Goal: Communication & Community: Answer question/provide support

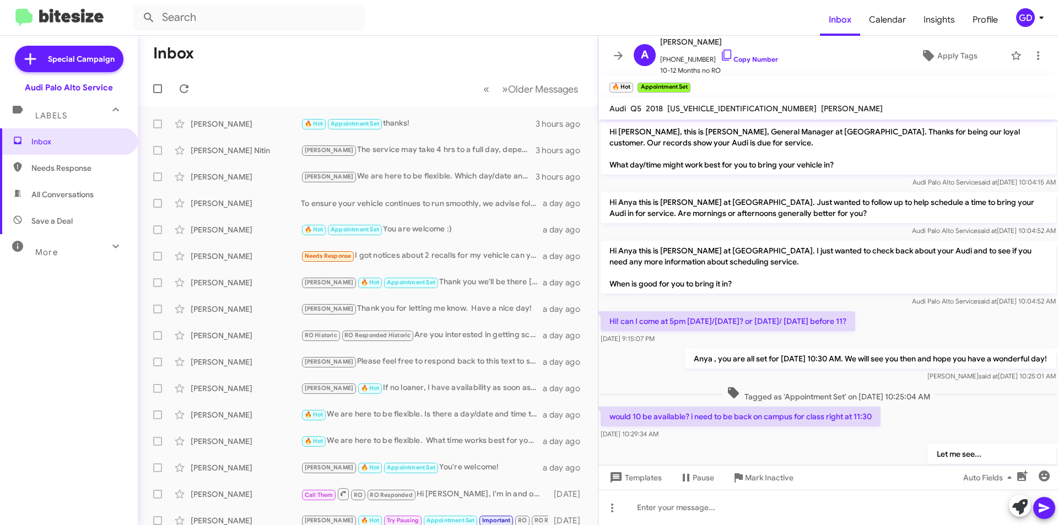
scroll to position [157, 0]
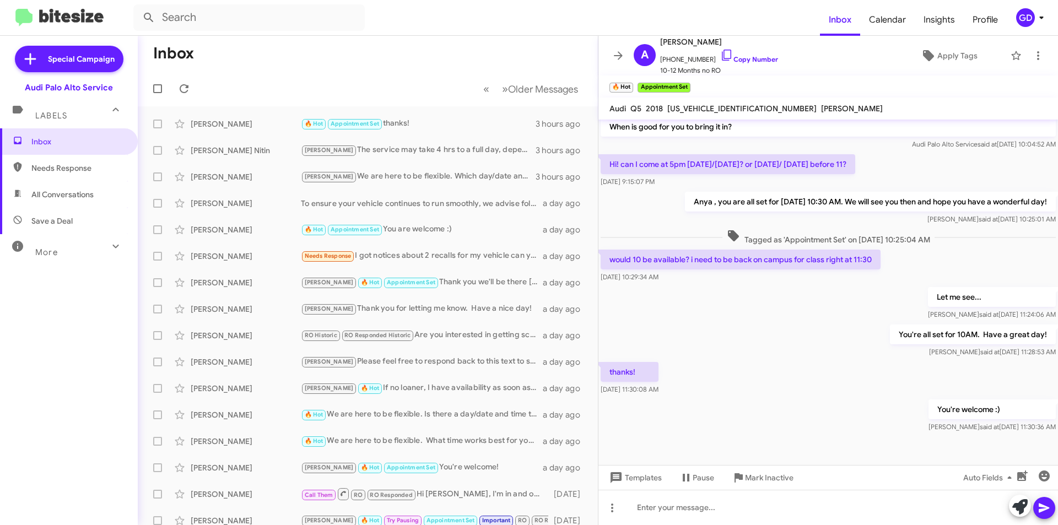
click at [832, 410] on div "You're welcome :) [PERSON_NAME] said at [DATE] 11:30:36 AM" at bounding box center [829, 415] width 460 height 37
click at [75, 172] on span "Needs Response" at bounding box center [78, 168] width 94 height 11
type input "in:needs-response"
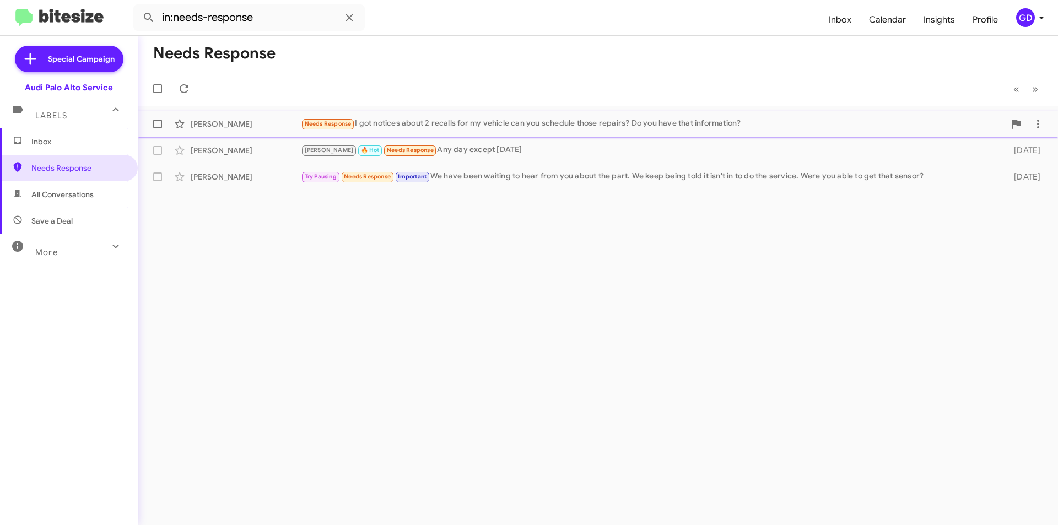
click at [544, 128] on div "Needs Response I got notices about 2 recalls for my vehicle can you schedule th…" at bounding box center [653, 123] width 705 height 13
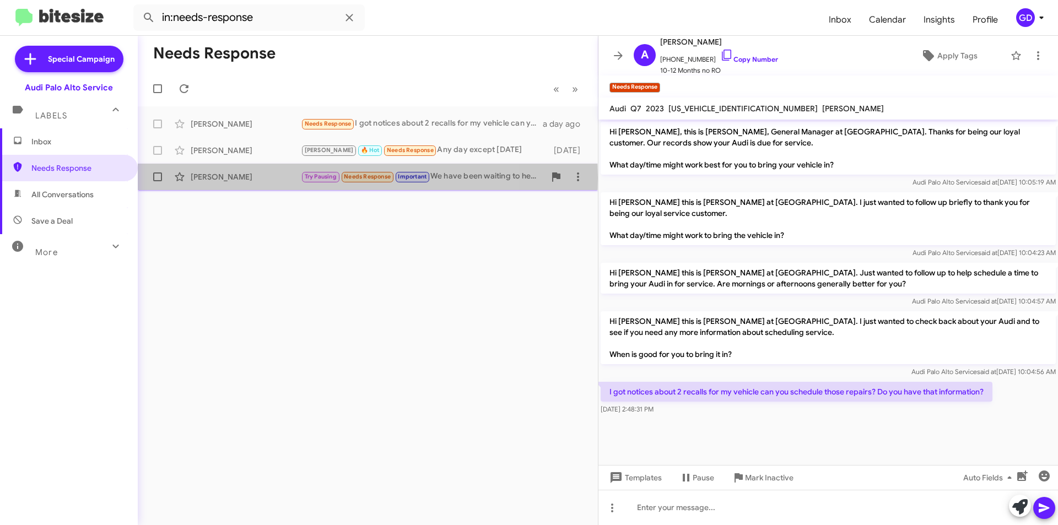
click at [208, 178] on div "[PERSON_NAME]" at bounding box center [246, 176] width 110 height 11
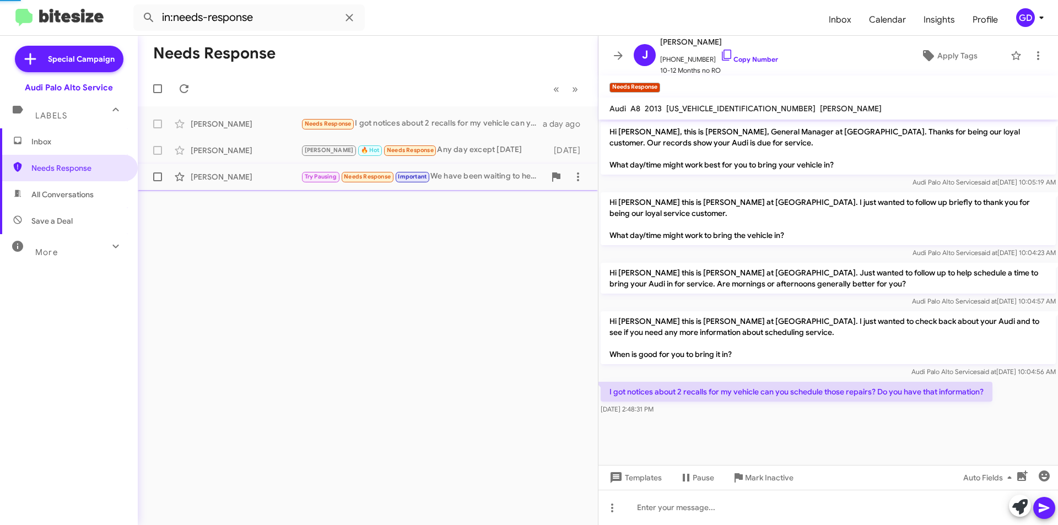
scroll to position [123, 0]
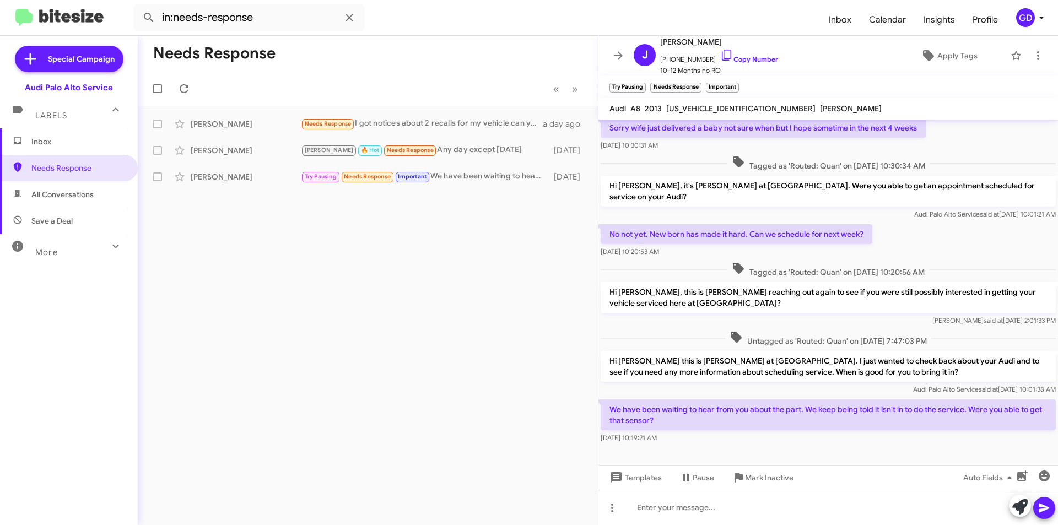
click at [318, 252] on div "Needs Response « Previous » Next [PERSON_NAME] Needs Response I got notices abo…" at bounding box center [368, 281] width 460 height 490
